Goal: Find specific page/section: Find specific page/section

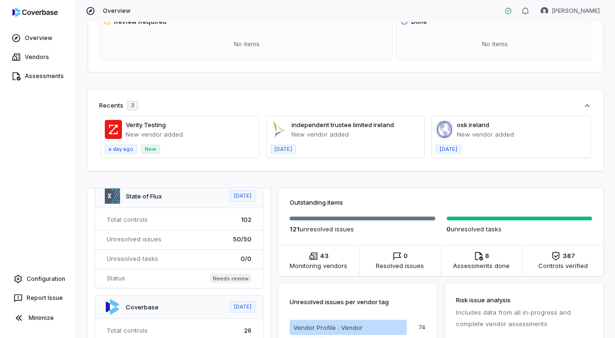
scroll to position [286, 0]
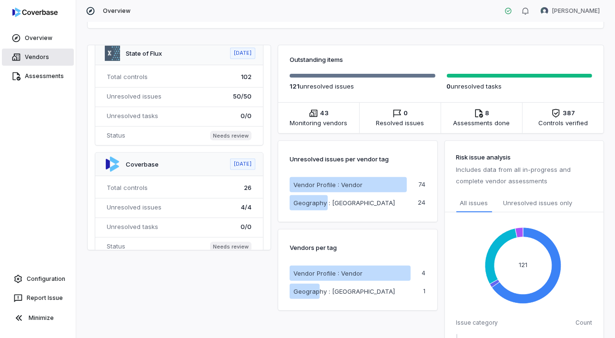
click at [34, 62] on link "Vendors" at bounding box center [38, 57] width 72 height 17
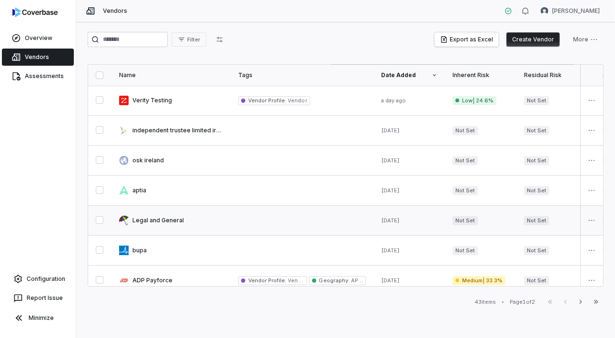
scroll to position [552, 0]
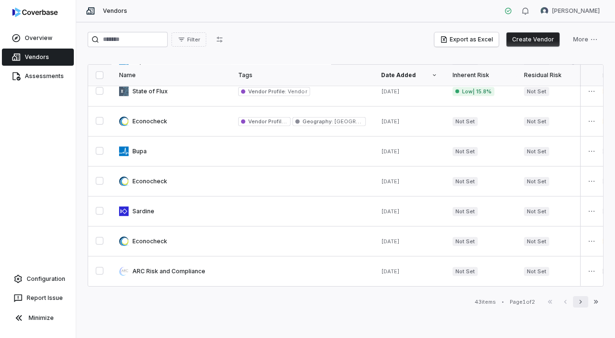
click at [579, 301] on icon "button" at bounding box center [581, 302] width 8 height 8
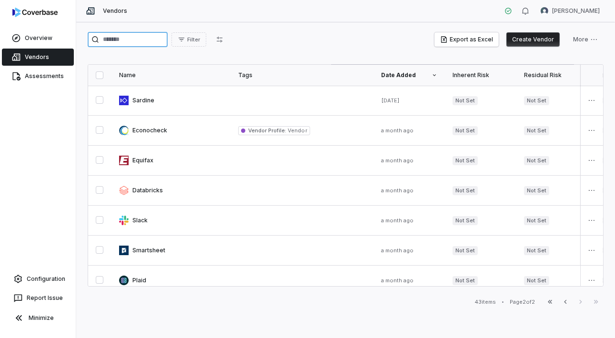
click at [128, 37] on input "search" at bounding box center [128, 39] width 80 height 15
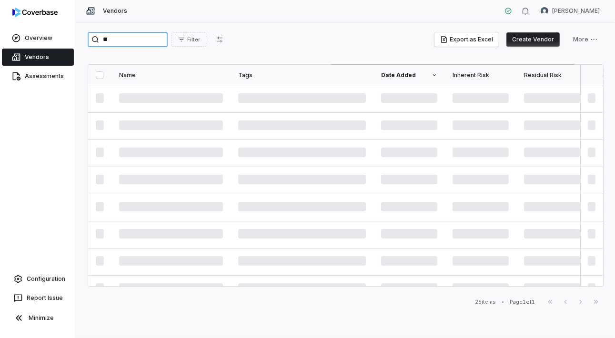
type input "*"
